Goal: Task Accomplishment & Management: Use online tool/utility

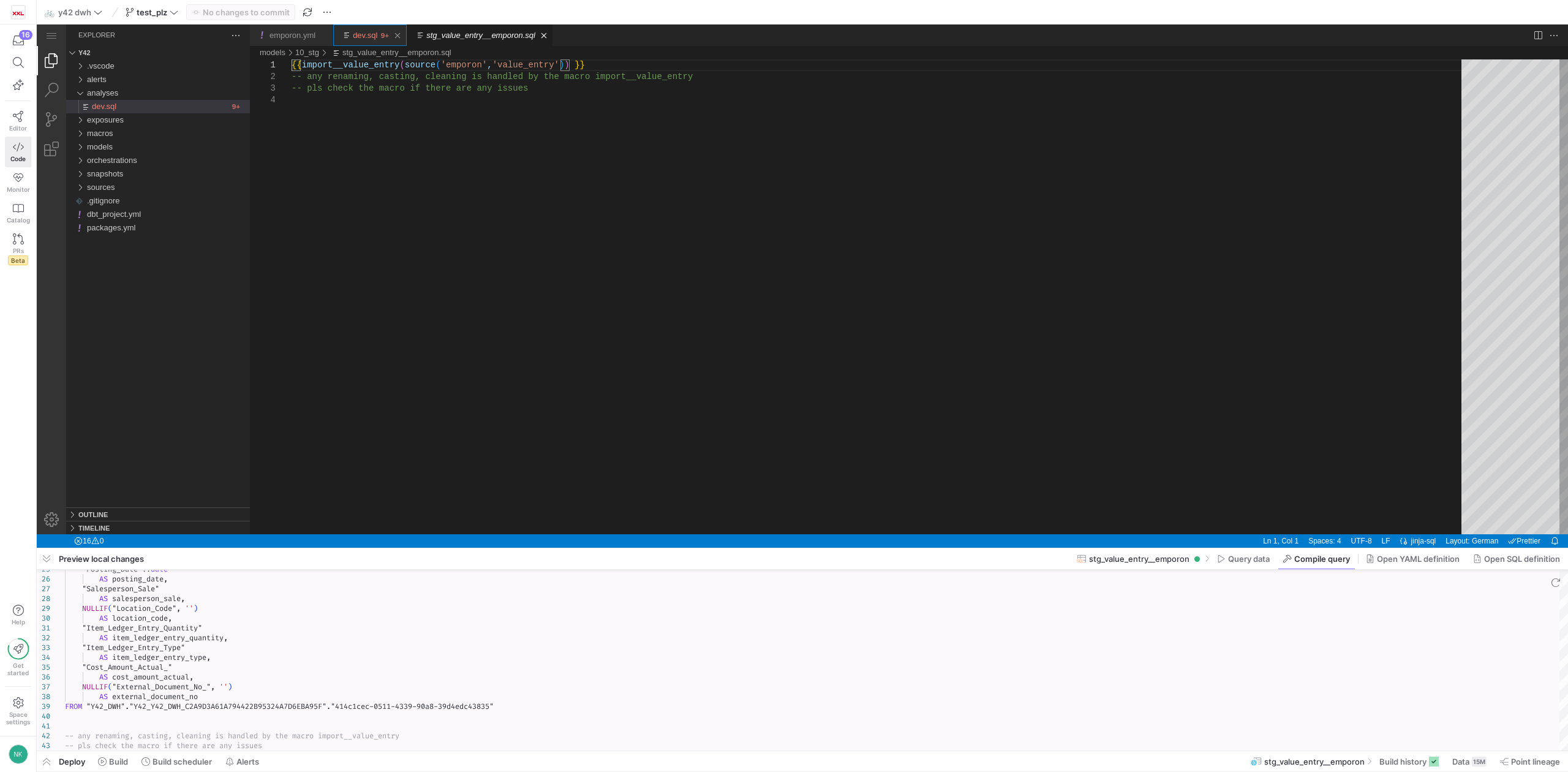
click at [365, 31] on link "dev.sql" at bounding box center [365, 35] width 25 height 9
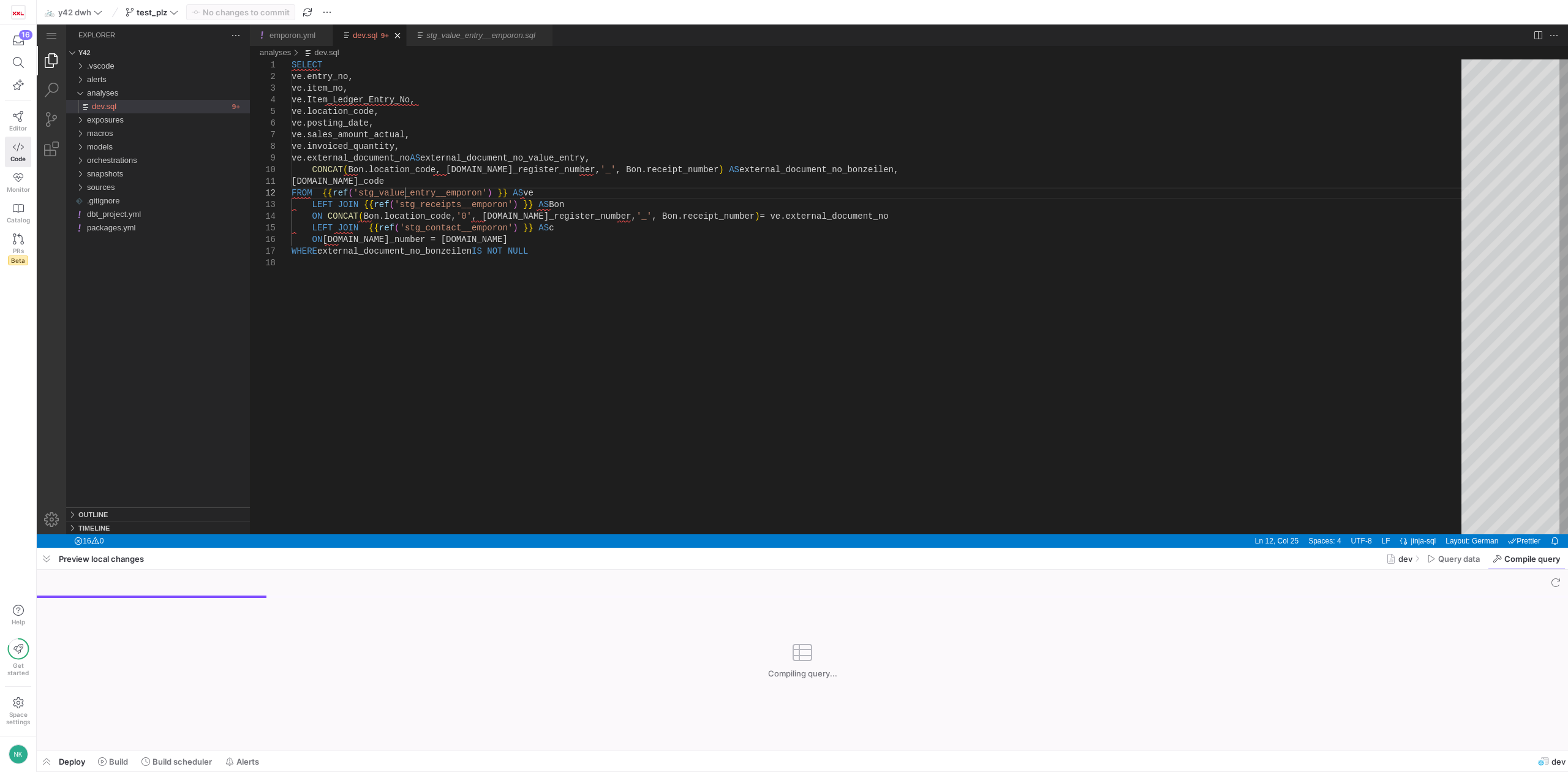
scroll to position [0, 113]
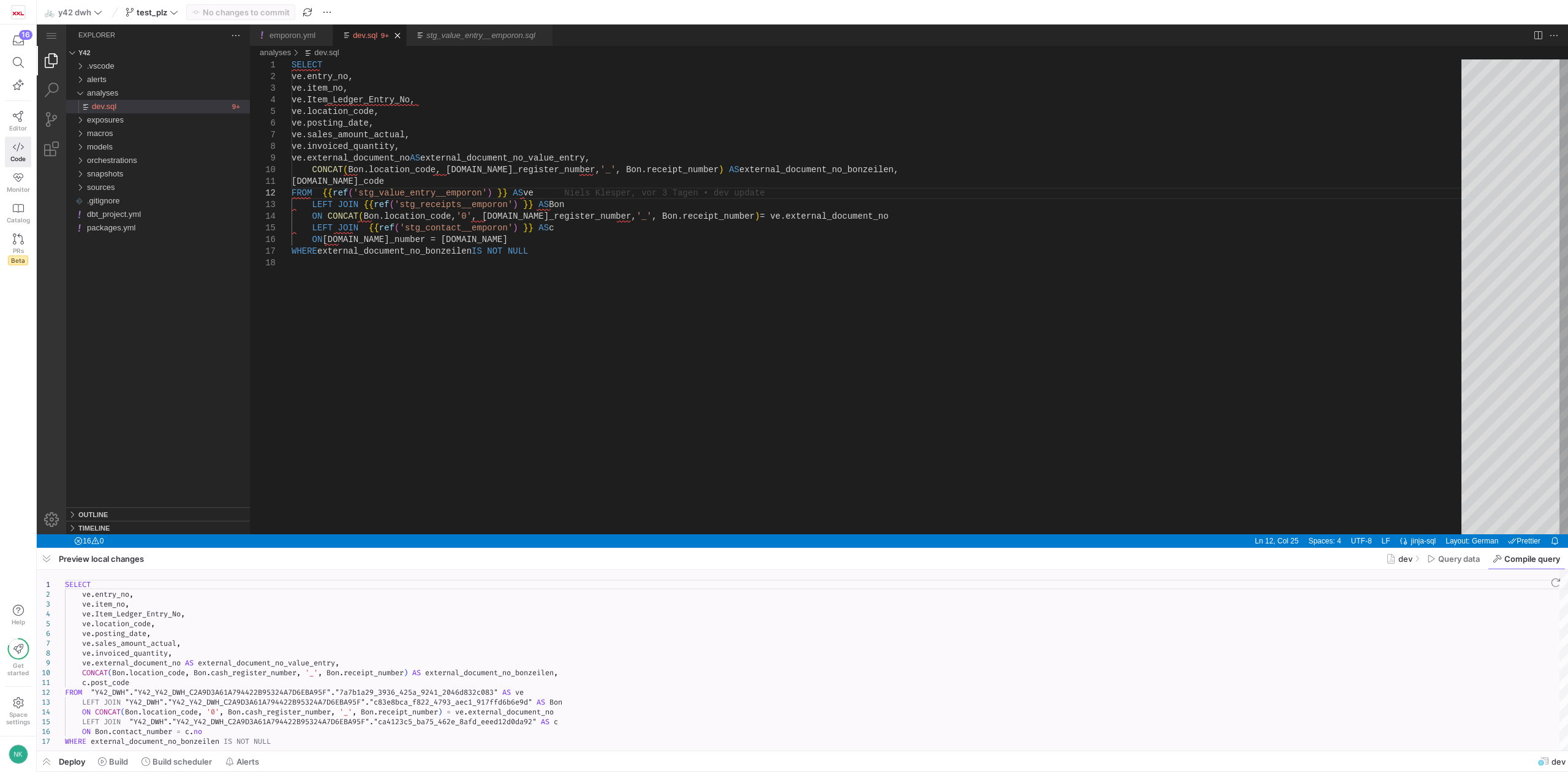
click at [420, 697] on div "SELECT ve . entry_no , ve . item_no , ve . Item_Ledger_Entry_No , ve . location…" at bounding box center [817, 660] width 1504 height 181
type textarea "SELECT ve.entry_no, ve.item_no, ve.Item_Ledger_Entry_No, ve.location_code, ve.p…"
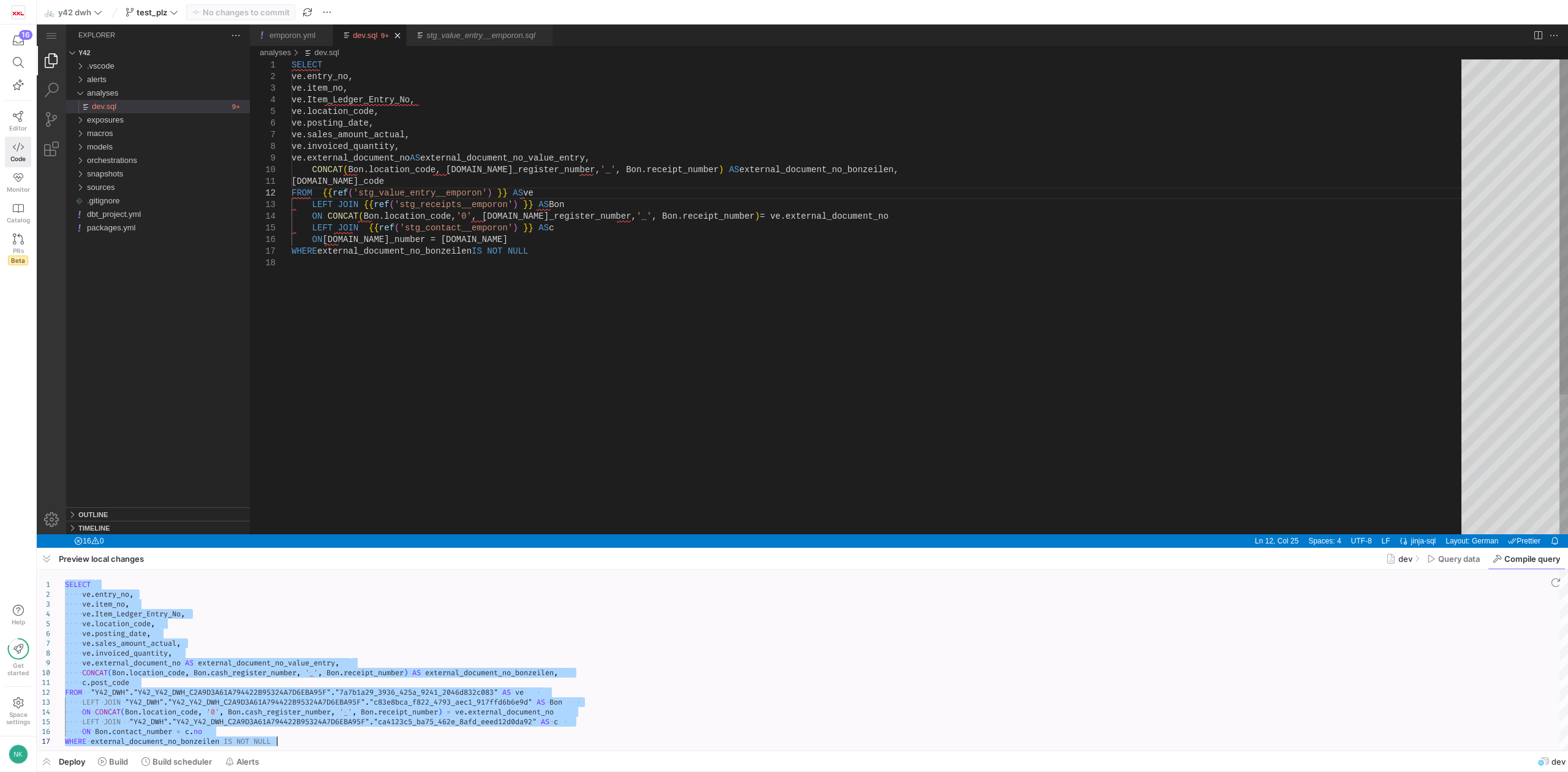
click at [474, 263] on div "SELECT ve.entry_no, ve.item_no, ve.Item_Ledger_Entry_No, ve.location_code, ve.p…" at bounding box center [881, 396] width 1179 height 673
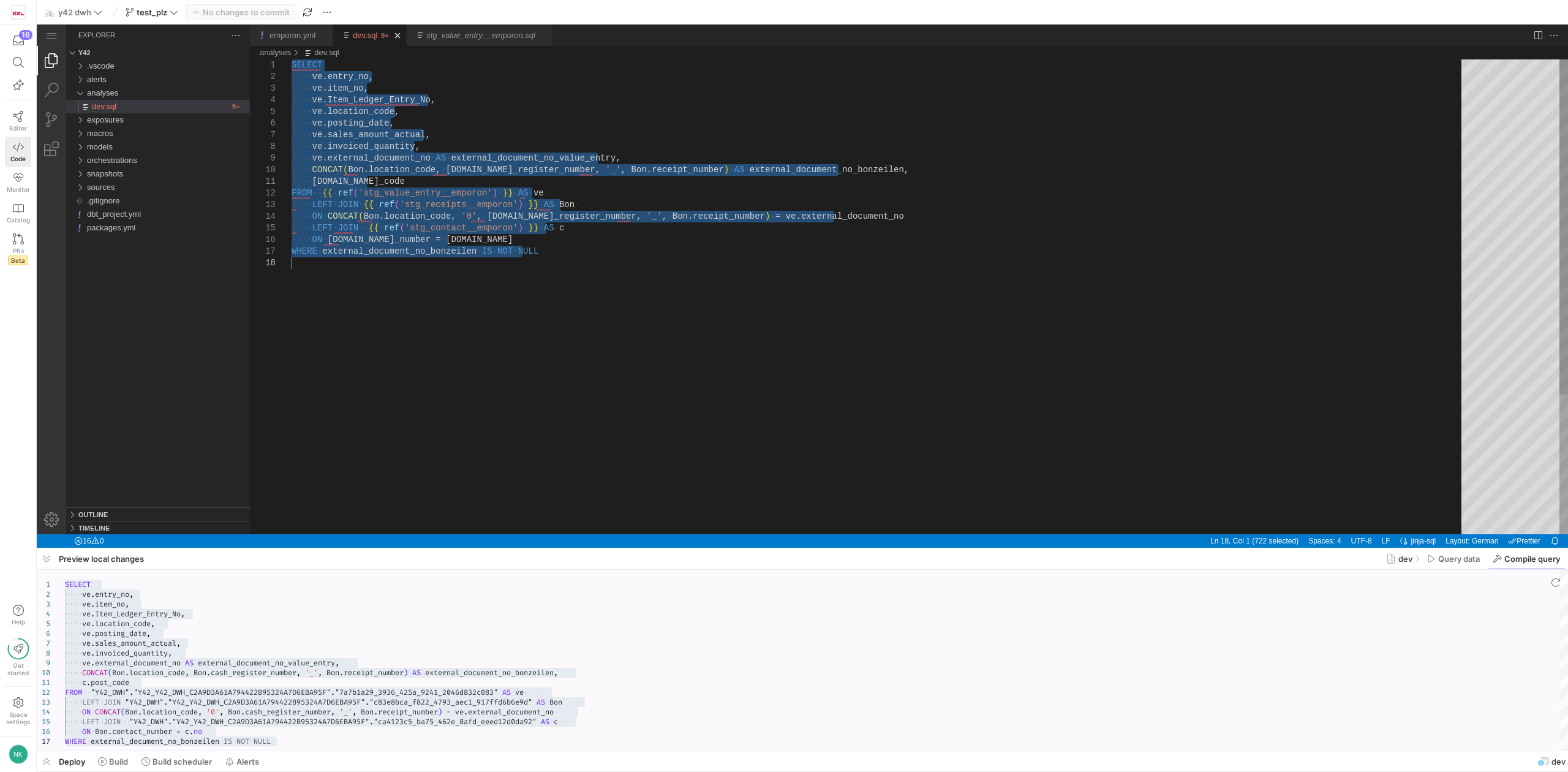
paste textarea "[DOMAIN_NAME]_code FROM {{ ref('stg_value_entry__emporon') }} AS ve LEFT JOIN {…"
type textarea "[DOMAIN_NAME]_code FROM {{ ref('stg_value_entry__emporon') }} AS ve LEFT JOIN {…"
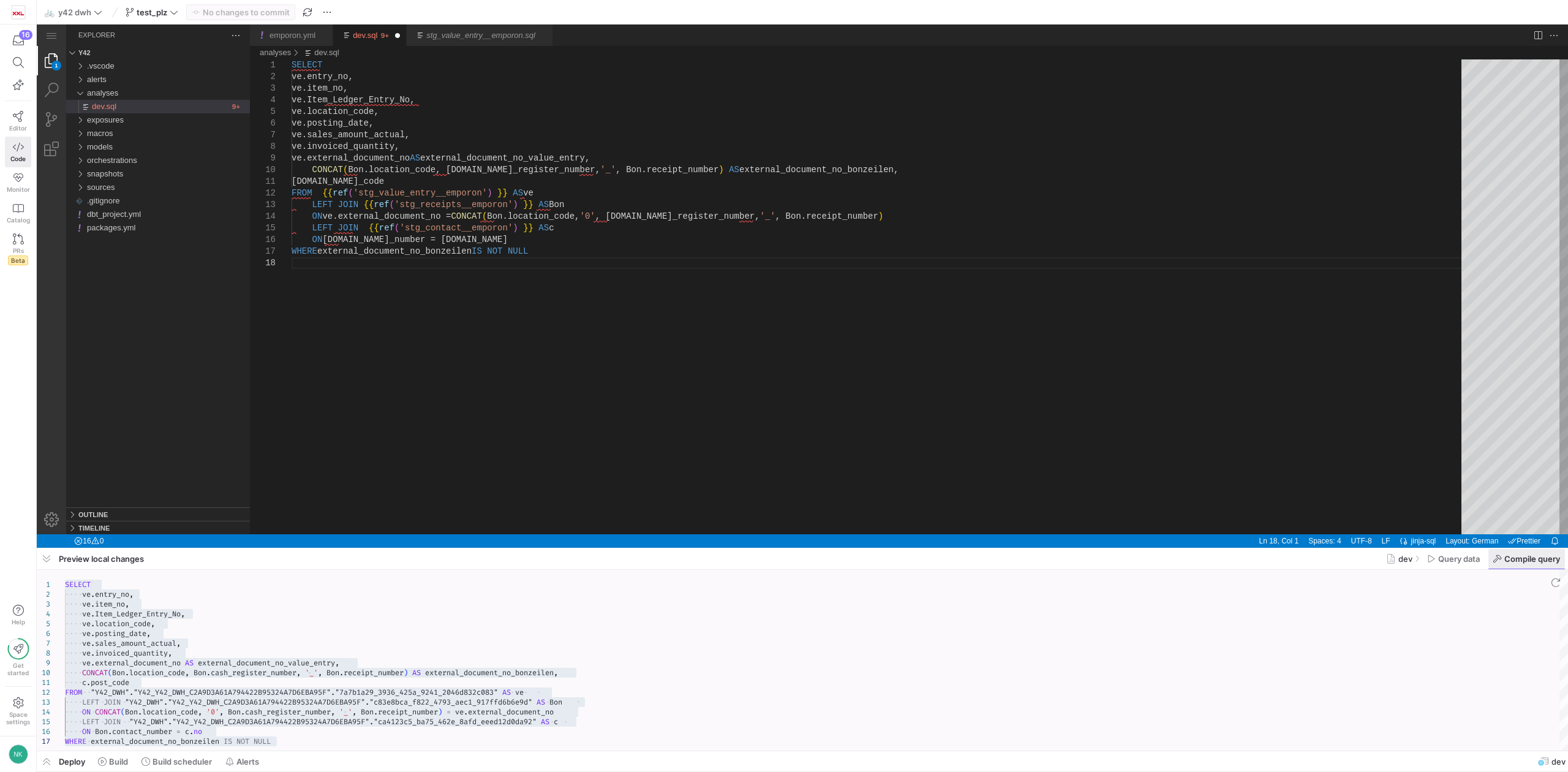
click at [499, 21] on span "Compile query" at bounding box center [444, 10] width 109 height 21
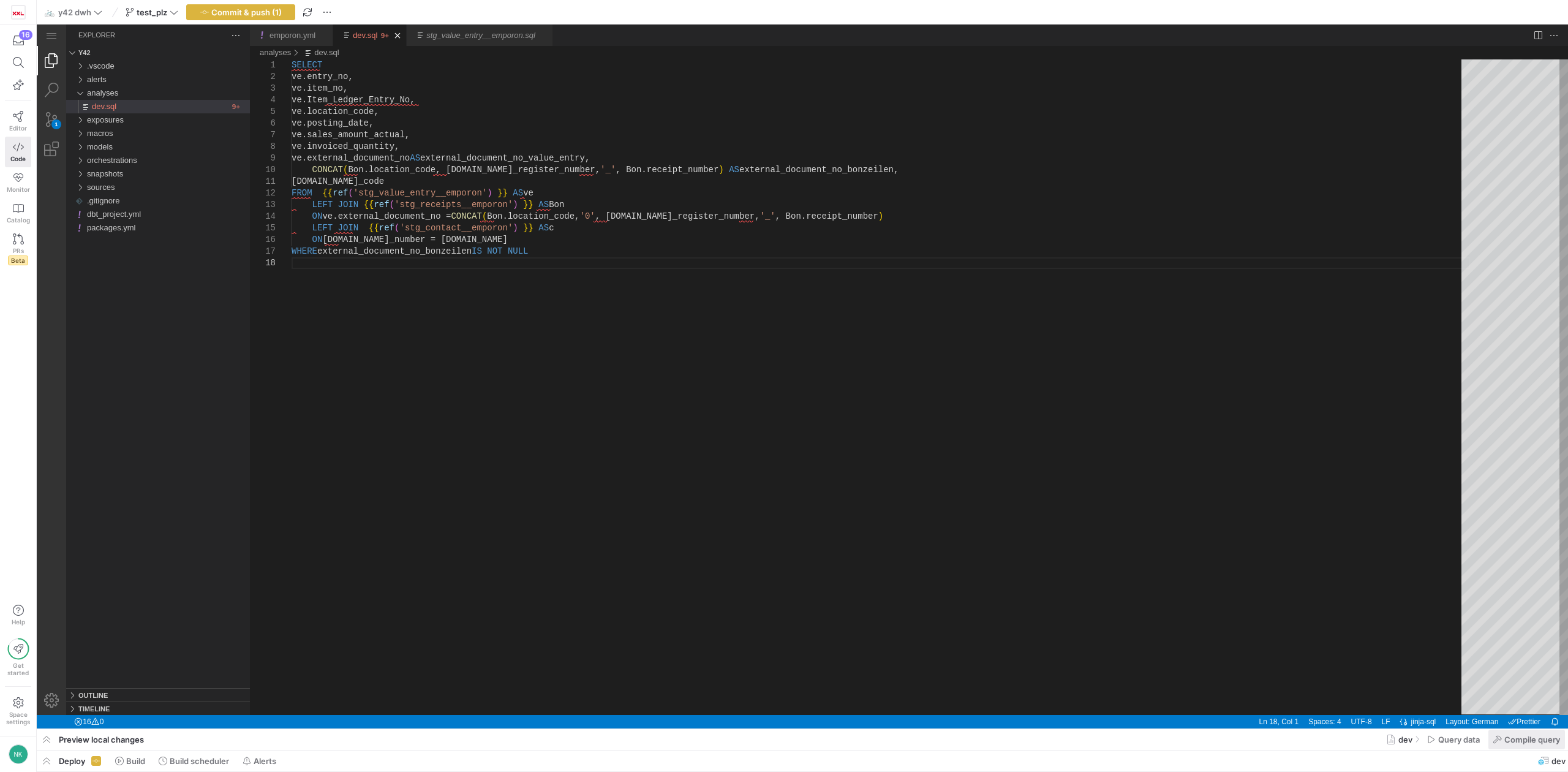
click at [499, 21] on span "Compile query" at bounding box center [444, 10] width 109 height 21
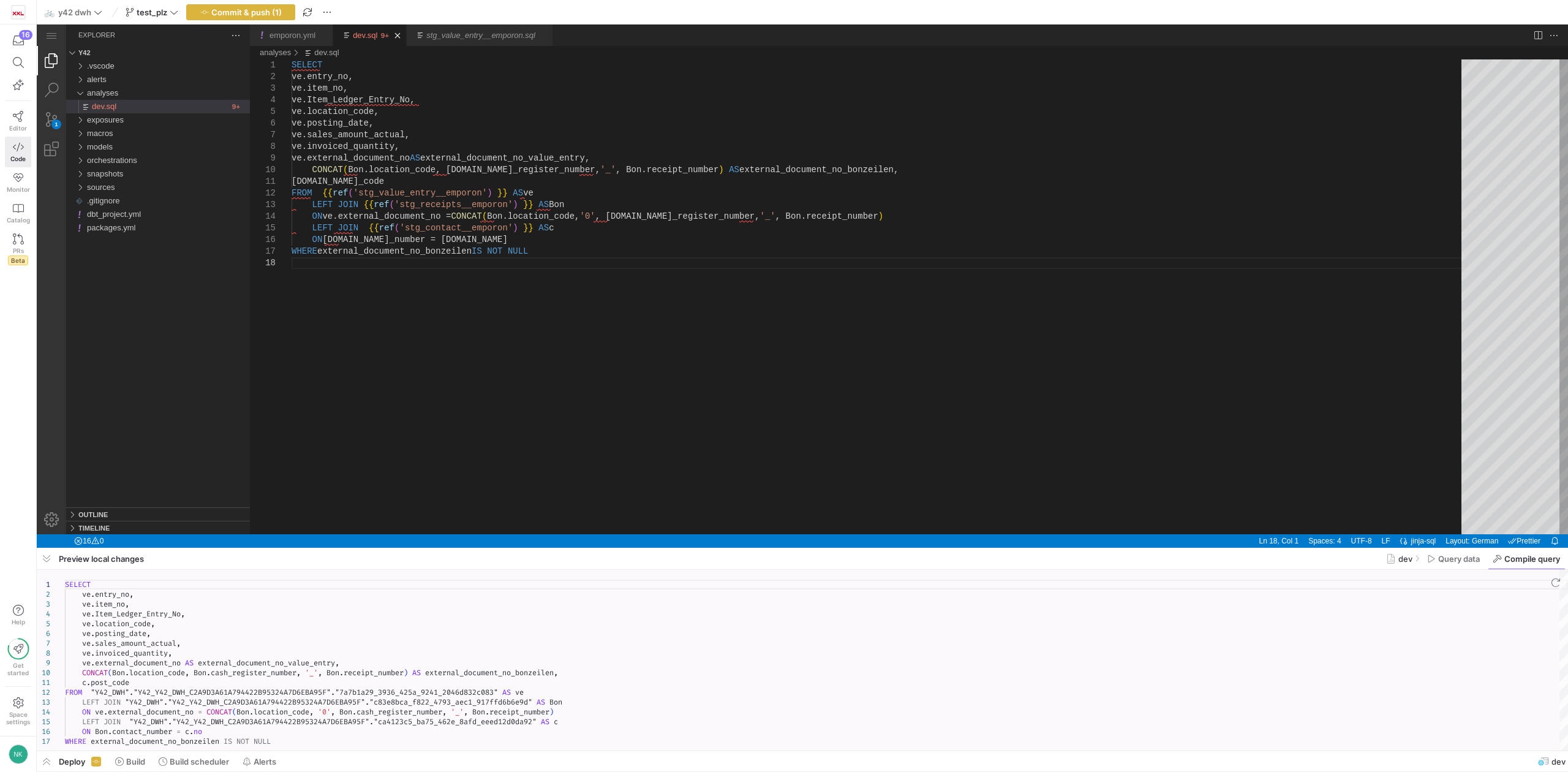
click at [330, 734] on div "SELECT ve . entry_no , ve . item_no , ve . Item_Ledger_Entry_No , ve . location…" at bounding box center [817, 660] width 1504 height 181
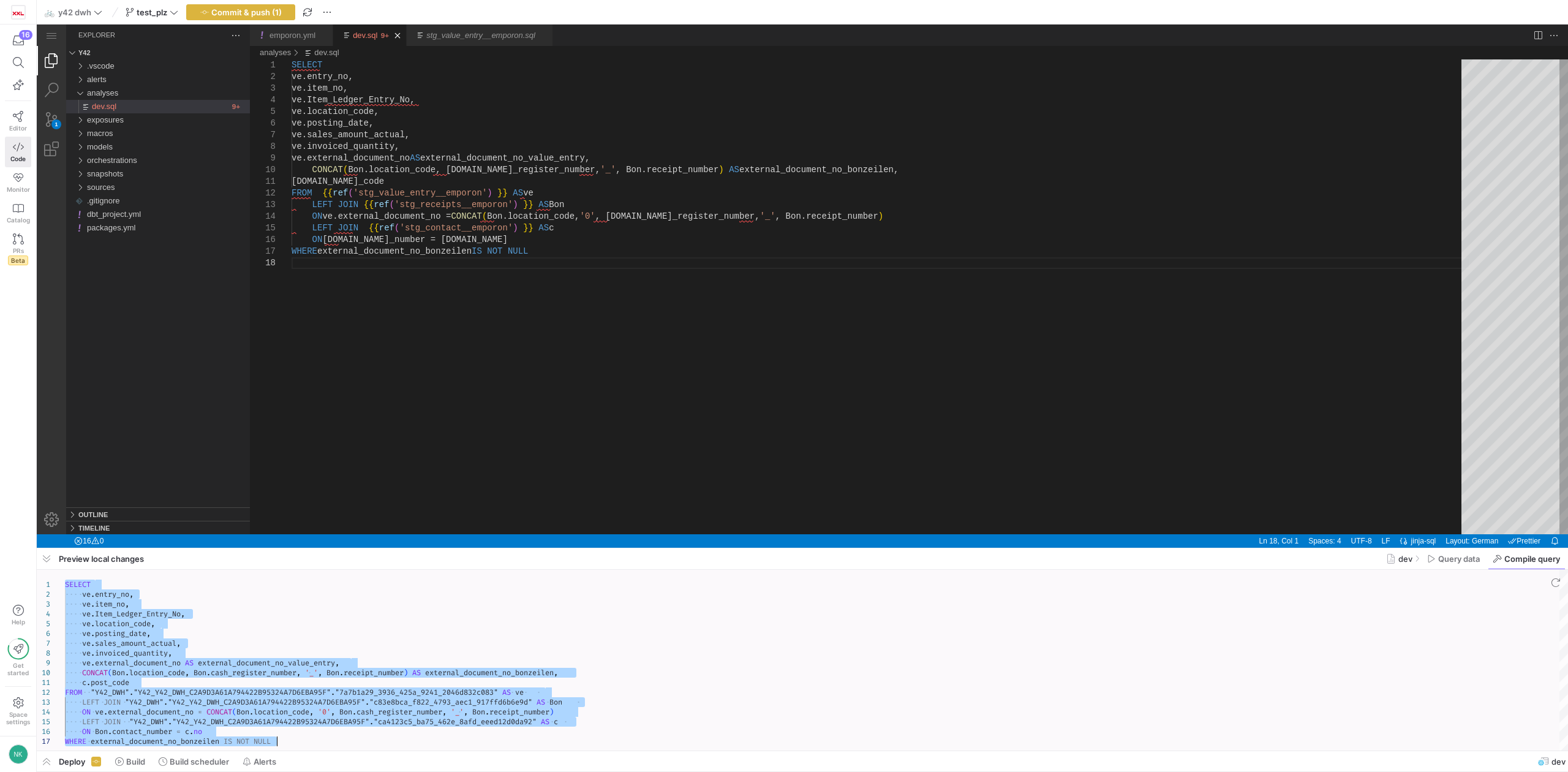
type textarea "SELECT ve.entry_no, ve.item_no, ve.Item_Ledger_Entry_No, ve.location_code, ve.p…"
click at [515, 255] on div "SELECT ve.entry_no, ve.item_no, ve.Item_Ledger_Entry_No, ve.location_code, ve.p…" at bounding box center [881, 396] width 1179 height 673
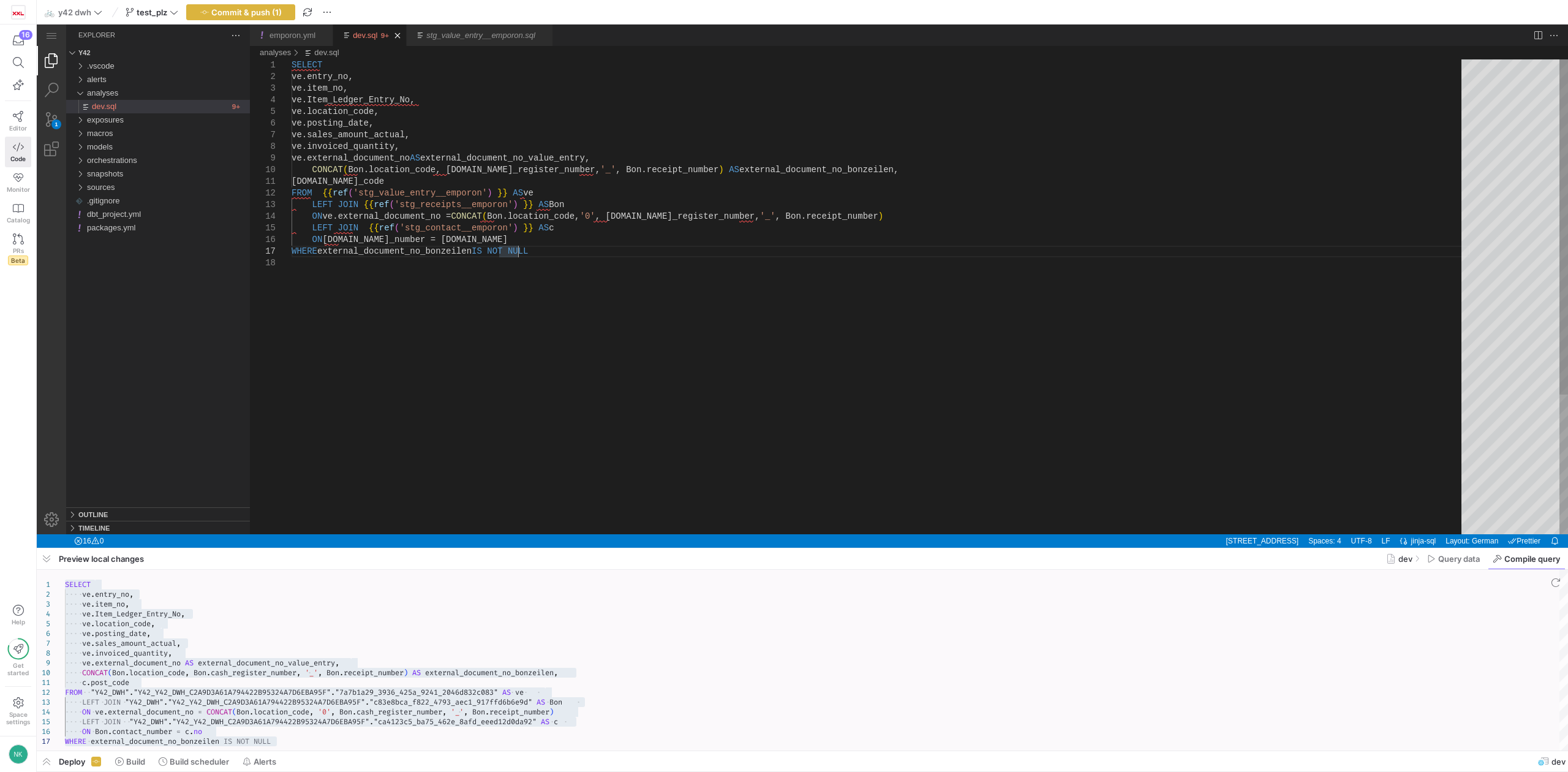
type textarea "SELECT ve.entry_no, ve.item_no, ve.Item_Ledger_Entry_No, ve.location_code, ve.p…"
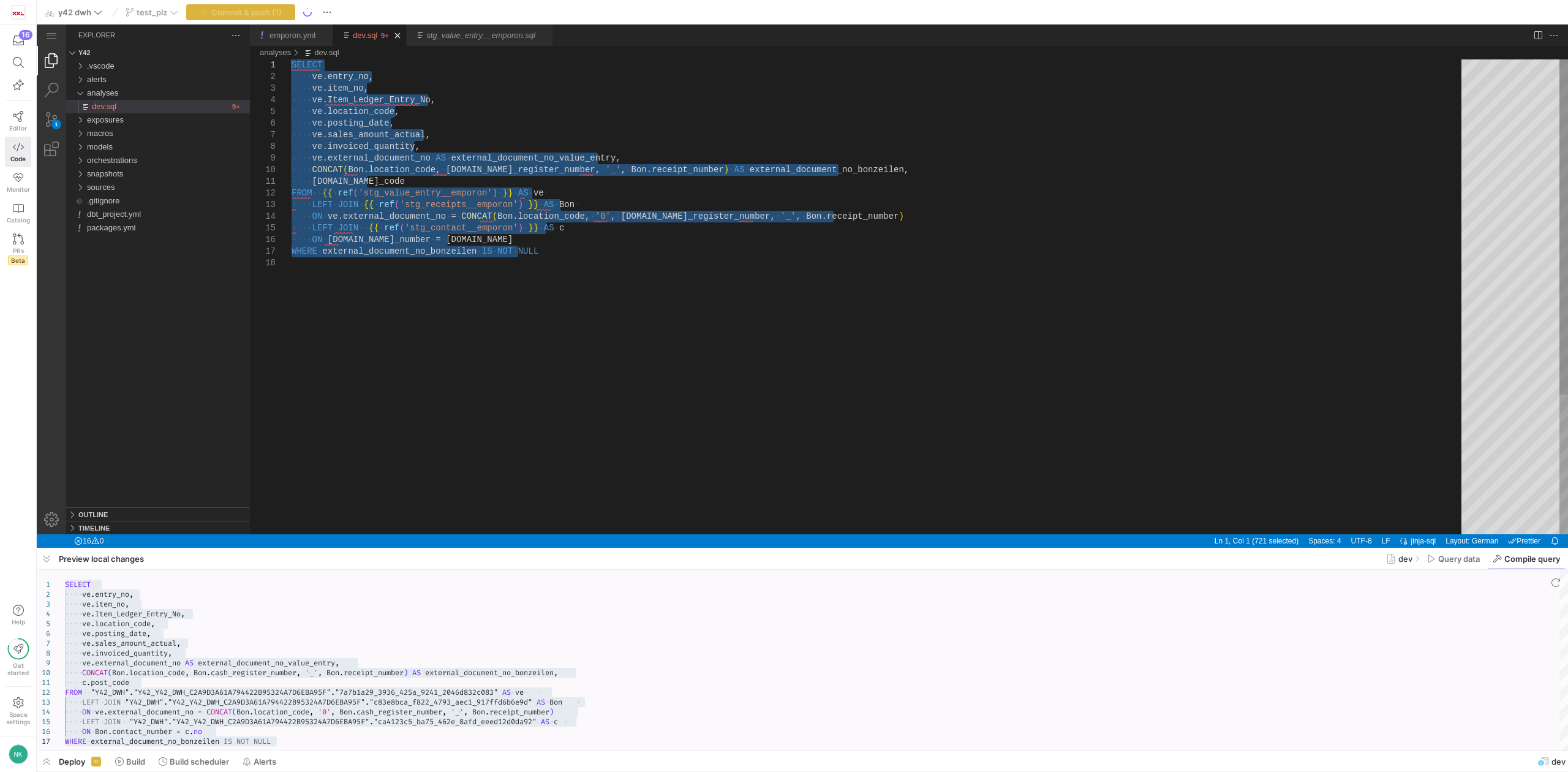
drag, startPoint x: 519, startPoint y: 255, endPoint x: 228, endPoint y: 43, distance: 360.0
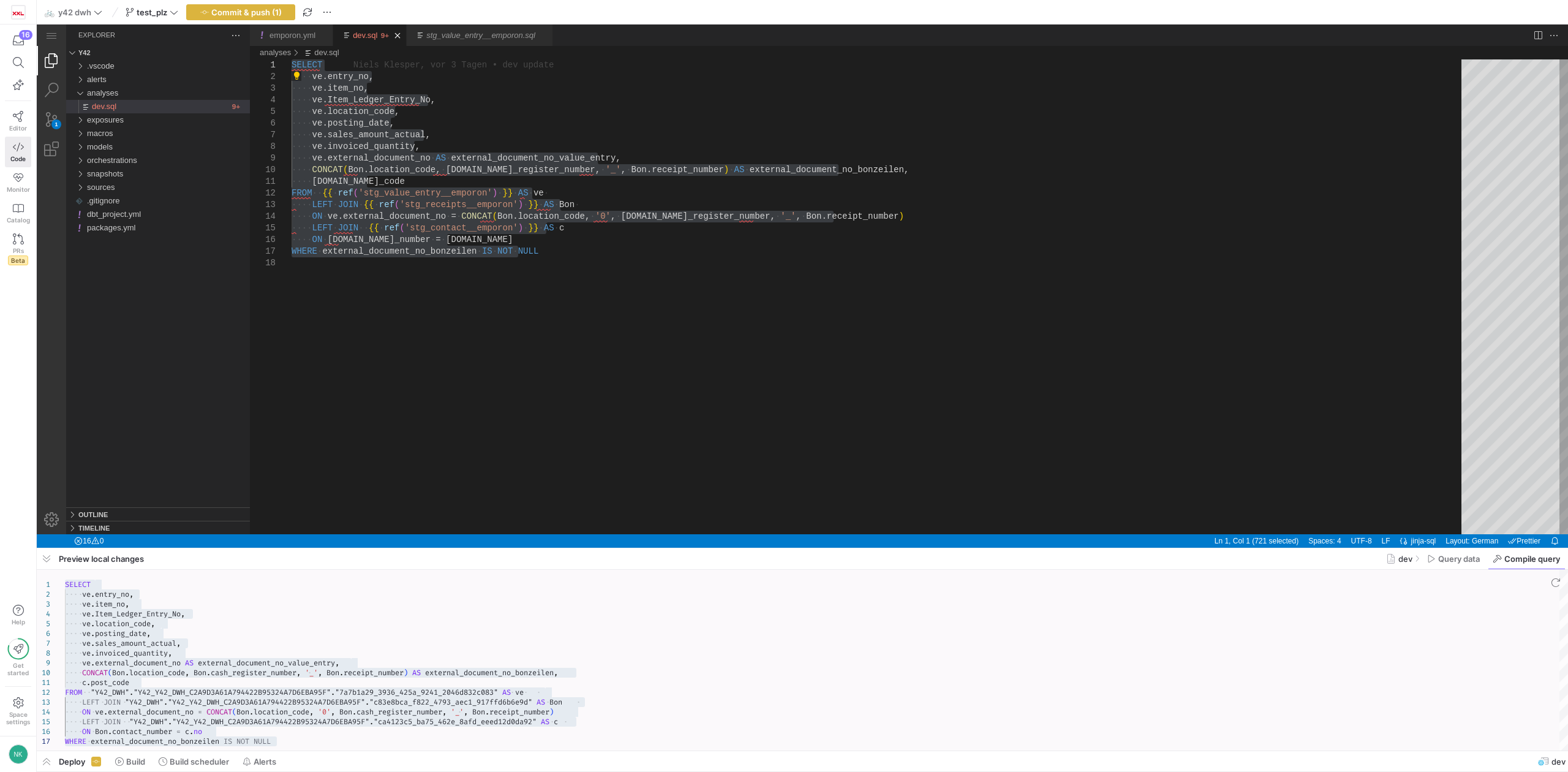
click at [311, 150] on div "SELECT ve . entry_no , ve . item_no , ve . Item_Ledger_Entry_No , ve . location…" at bounding box center [309, 145] width 5 height 10
type textarea "[DOMAIN_NAME]_code FROM "Y42_DWH"."Y42_Y42_DWH_C2A9D3A61A794422B95324A7D6EBA95F…"
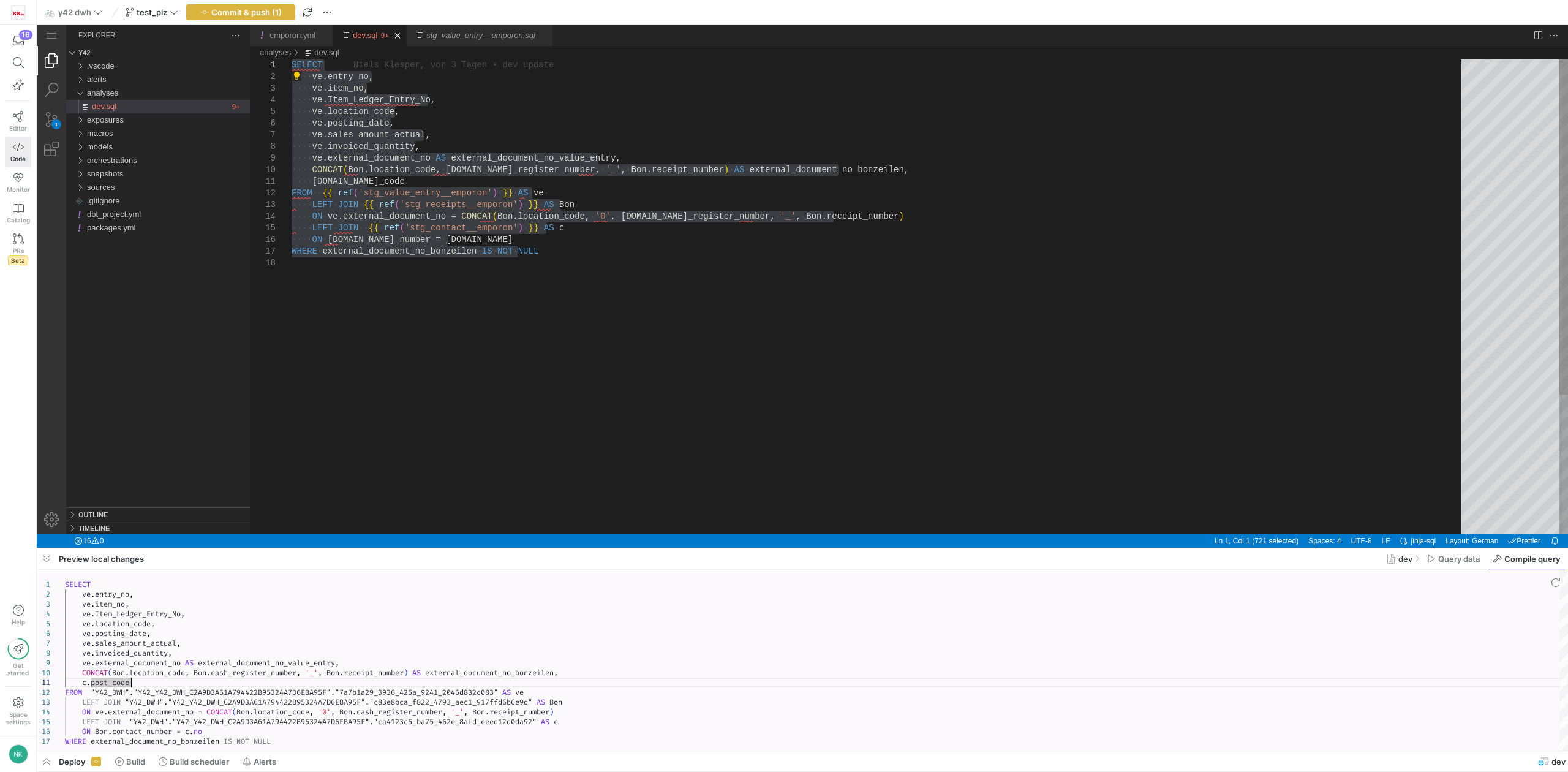
type textarea "SELECT ve.entry_no, ve.item_no, ve.Item_Ledger_Entry_No, ve.location_code, ve.p…"
